Goal: Transaction & Acquisition: Purchase product/service

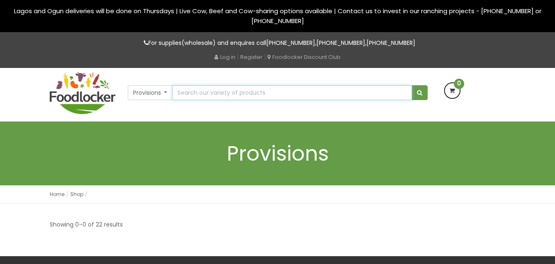
click at [206, 90] on input "text" at bounding box center [292, 92] width 240 height 15
type input "chin chin"
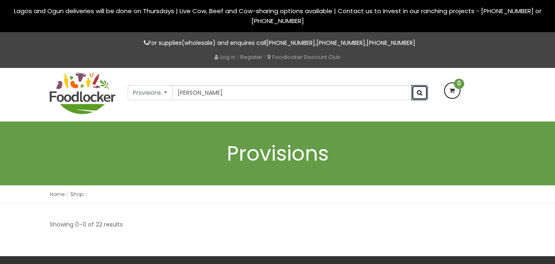
click at [422, 93] on span "submit" at bounding box center [419, 93] width 5 height 6
click at [212, 85] on div "Provisions All Products Baby Food Baking Biscuit Cereals Condiments Drinks Frui…" at bounding box center [278, 90] width 300 height 20
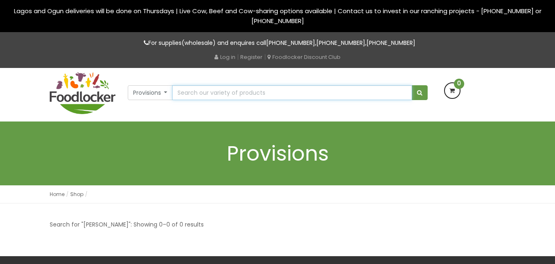
click at [215, 95] on input "text" at bounding box center [292, 92] width 240 height 15
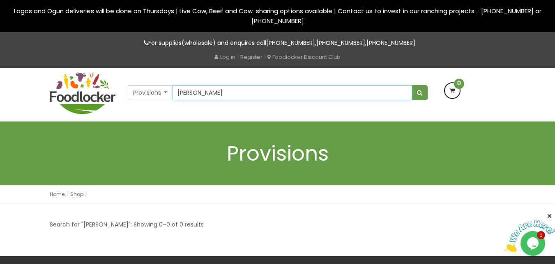
type input "chin chin"
click at [412, 85] on button "submit" at bounding box center [420, 92] width 16 height 15
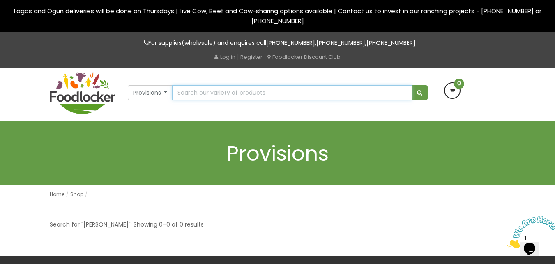
click at [197, 94] on input "text" at bounding box center [292, 92] width 240 height 15
type input "cocacola"
click at [412, 85] on button "submit" at bounding box center [420, 92] width 16 height 15
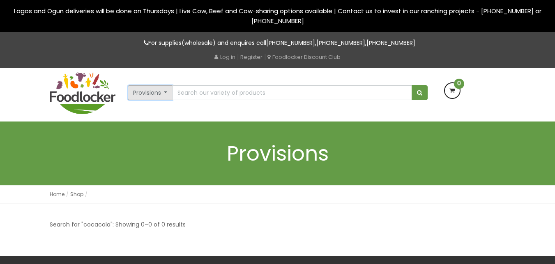
click at [164, 94] on button "Provisions" at bounding box center [150, 92] width 45 height 15
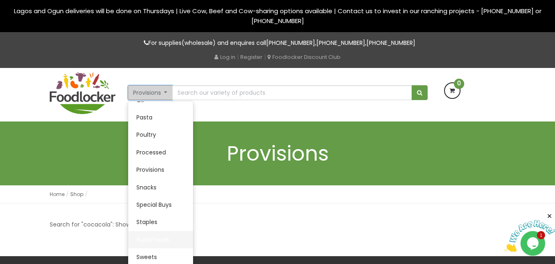
scroll to position [41, 0]
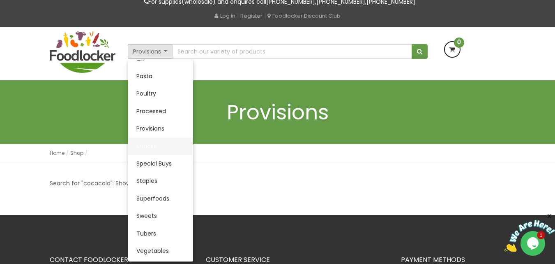
click at [143, 143] on link "Snacks" at bounding box center [160, 145] width 65 height 17
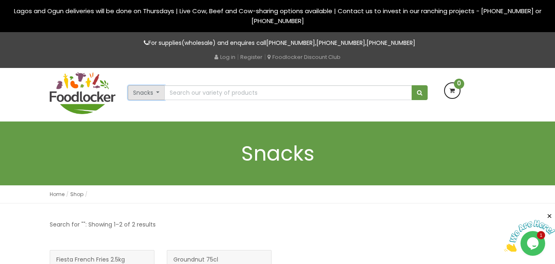
click at [157, 91] on button "Snacks" at bounding box center [146, 92] width 37 height 15
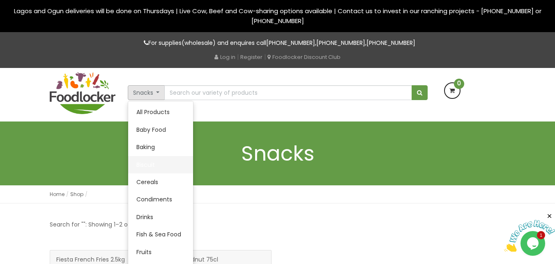
click at [151, 162] on link "Biscuit" at bounding box center [160, 164] width 65 height 17
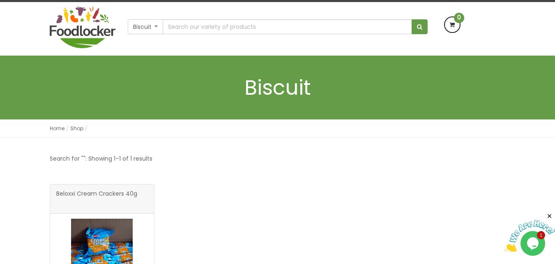
scroll to position [206, 0]
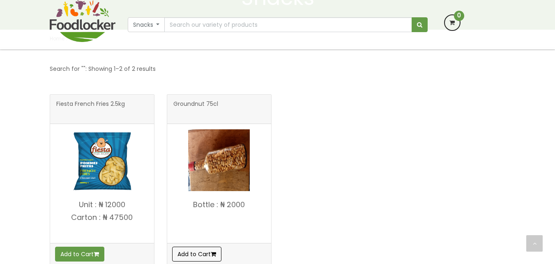
scroll to position [100, 0]
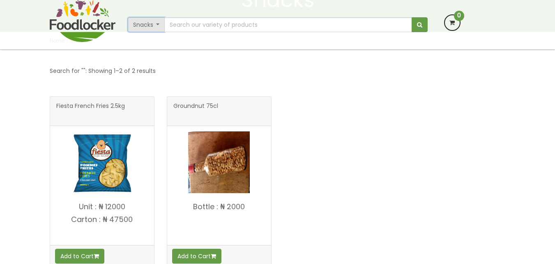
click at [146, 28] on button "Snacks" at bounding box center [146, 24] width 37 height 15
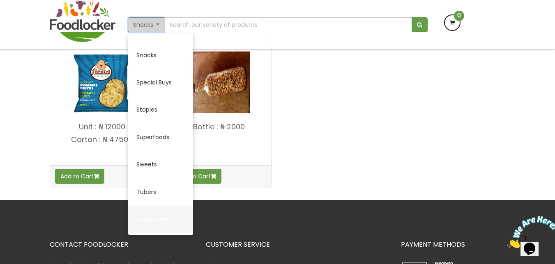
scroll to position [182, 0]
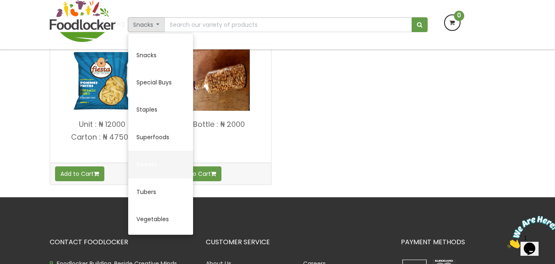
click at [153, 160] on link "Sweets" at bounding box center [160, 163] width 65 height 27
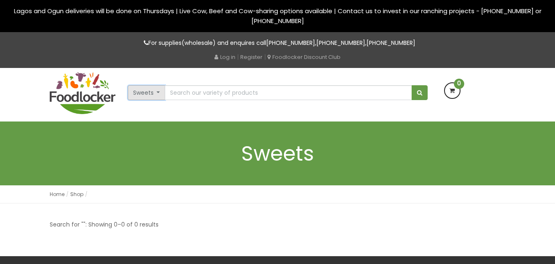
click at [154, 91] on button "Sweets" at bounding box center [147, 92] width 38 height 15
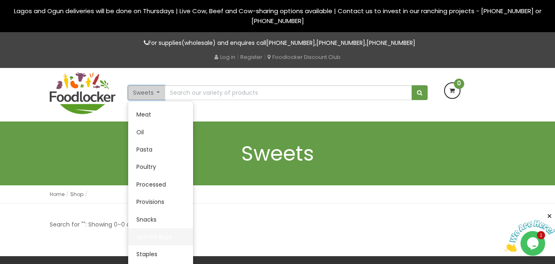
scroll to position [204, 0]
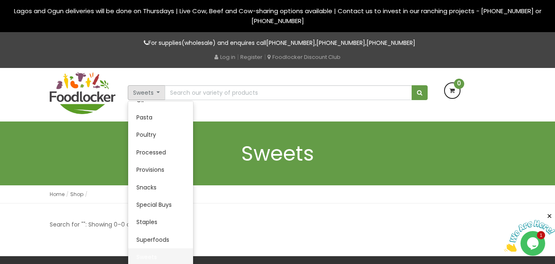
click at [149, 251] on link "Sweets" at bounding box center [160, 256] width 65 height 17
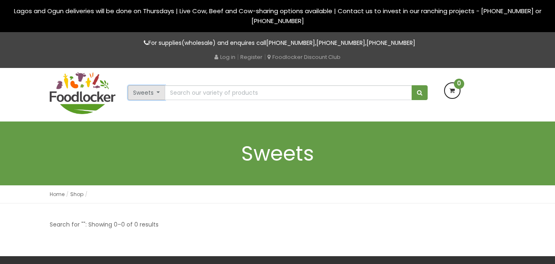
click at [146, 91] on button "Sweets" at bounding box center [147, 92] width 38 height 15
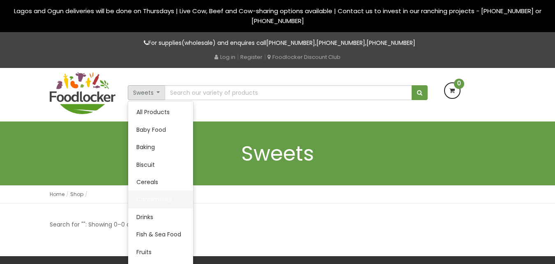
click at [151, 201] on link "Condiments" at bounding box center [160, 198] width 65 height 17
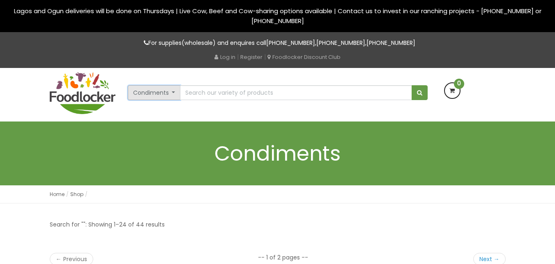
click at [168, 93] on button "Condiments" at bounding box center [154, 92] width 53 height 15
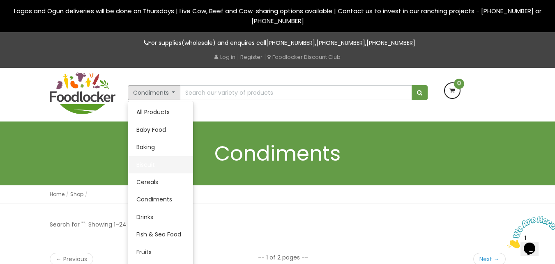
click at [148, 159] on link "Biscuit" at bounding box center [160, 164] width 65 height 17
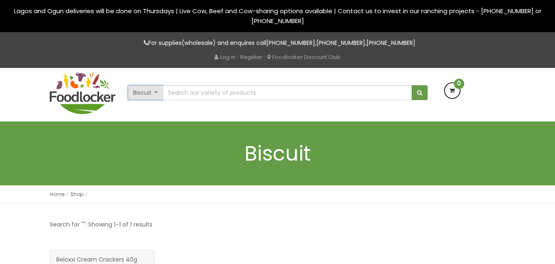
click at [152, 94] on button "Biscuit" at bounding box center [146, 92] width 36 height 15
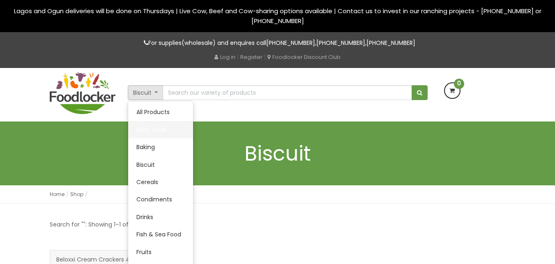
click at [150, 130] on link "Baby Food" at bounding box center [160, 129] width 65 height 17
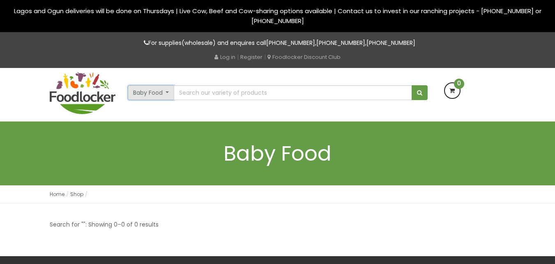
click at [150, 91] on button "Baby Food" at bounding box center [151, 92] width 47 height 15
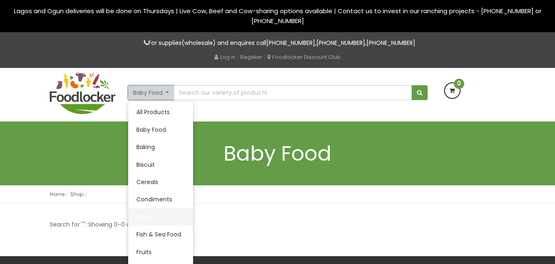
scroll to position [41, 0]
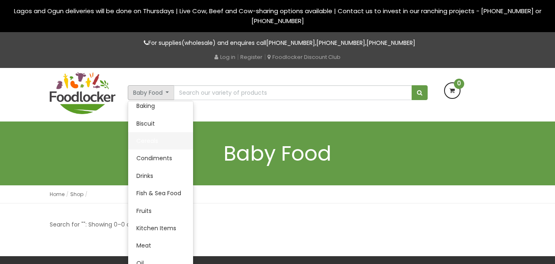
click at [148, 139] on link "Cereals" at bounding box center [160, 140] width 65 height 17
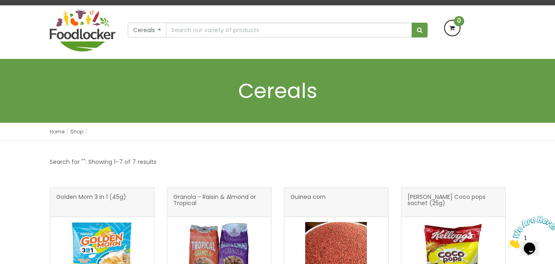
scroll to position [41, 0]
